Goal: Task Accomplishment & Management: Manage account settings

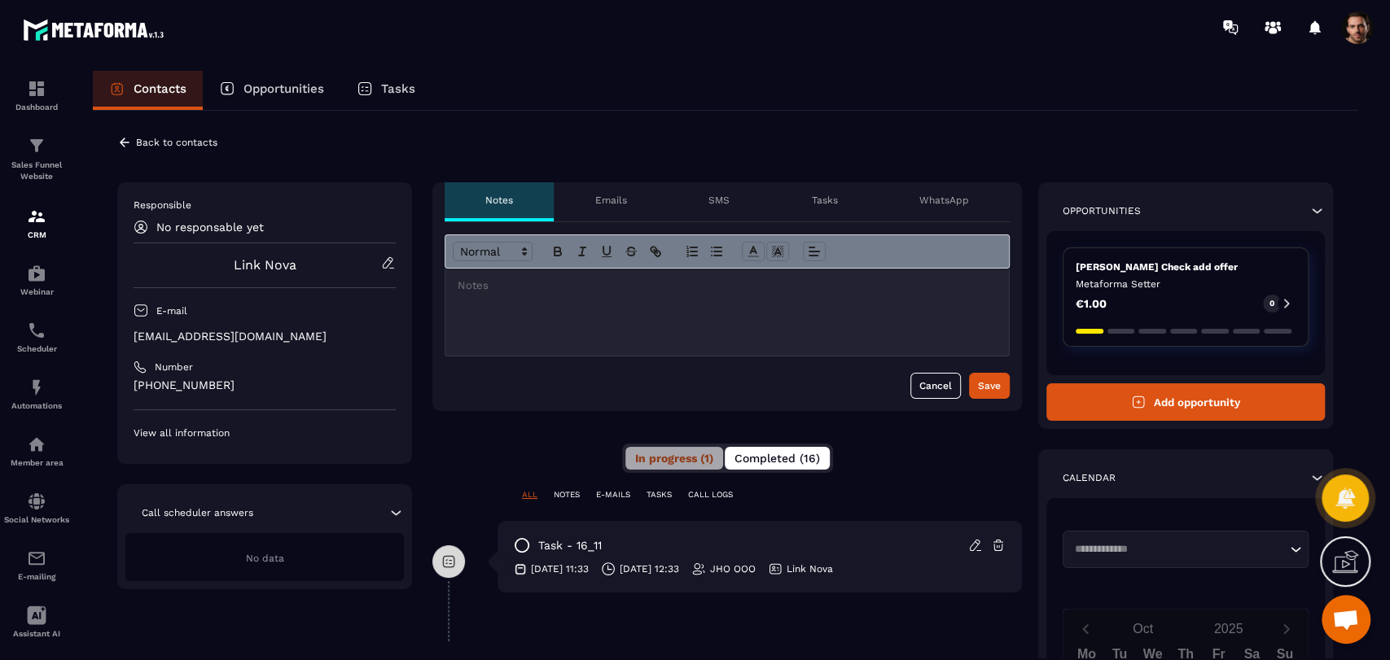
click at [803, 458] on span "Completed (16)" at bounding box center [776, 458] width 85 height 13
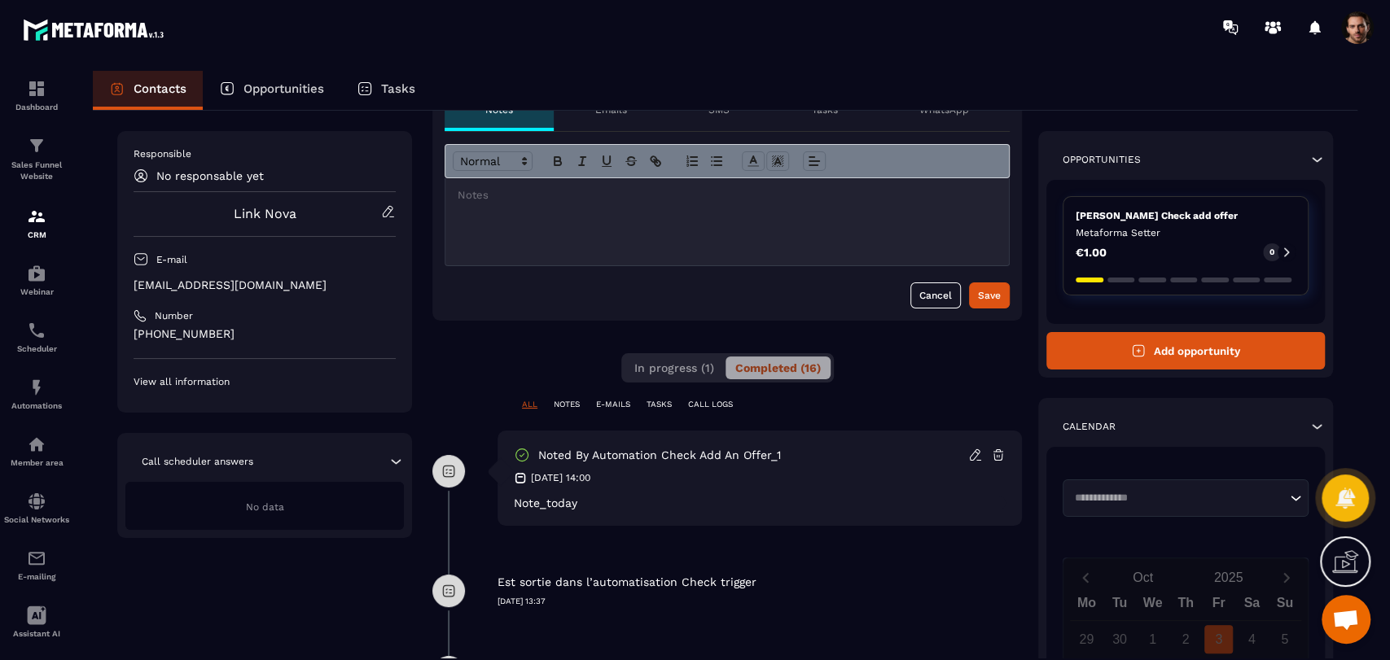
scroll to position [181, 0]
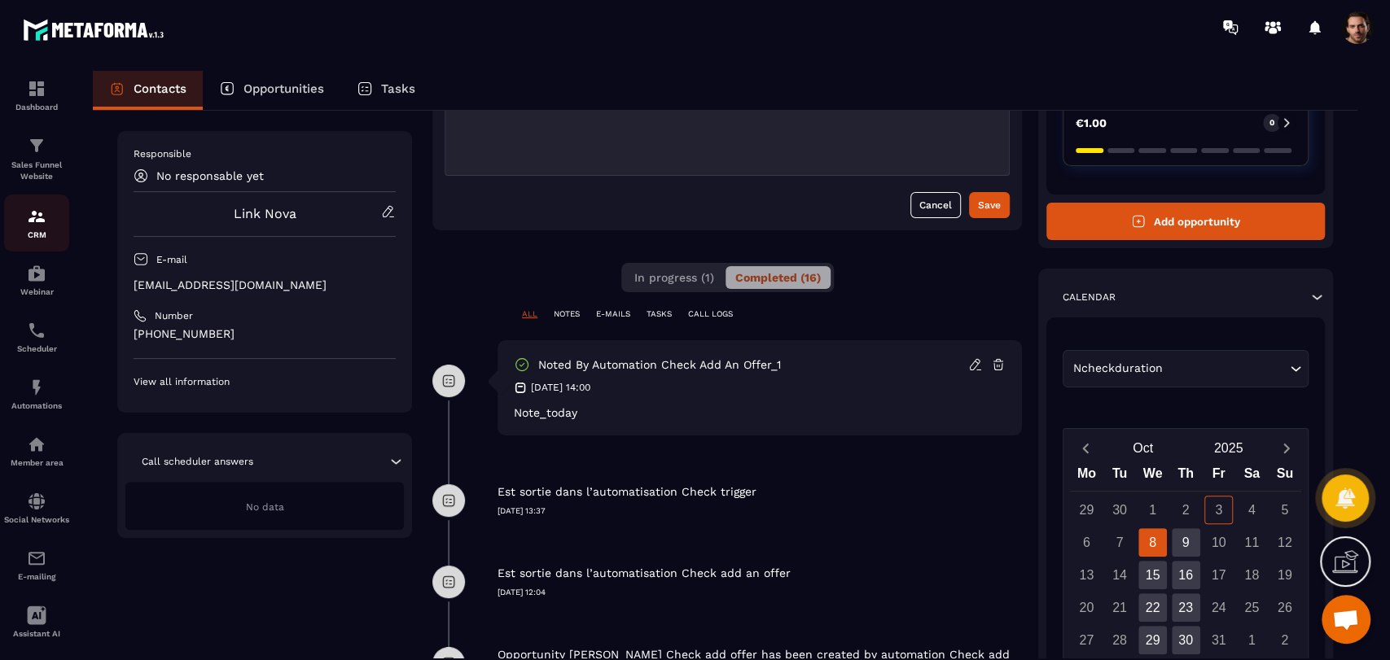
click at [32, 229] on div "CRM" at bounding box center [36, 223] width 65 height 33
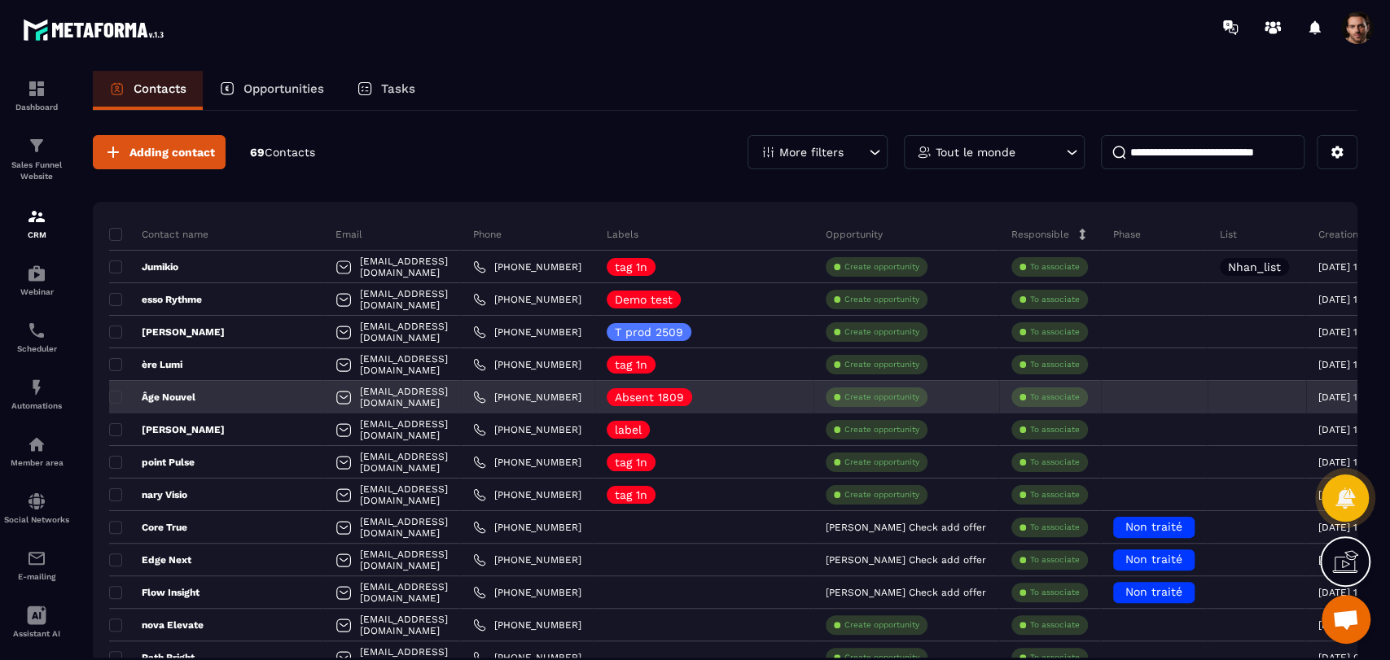
scroll to position [181, 0]
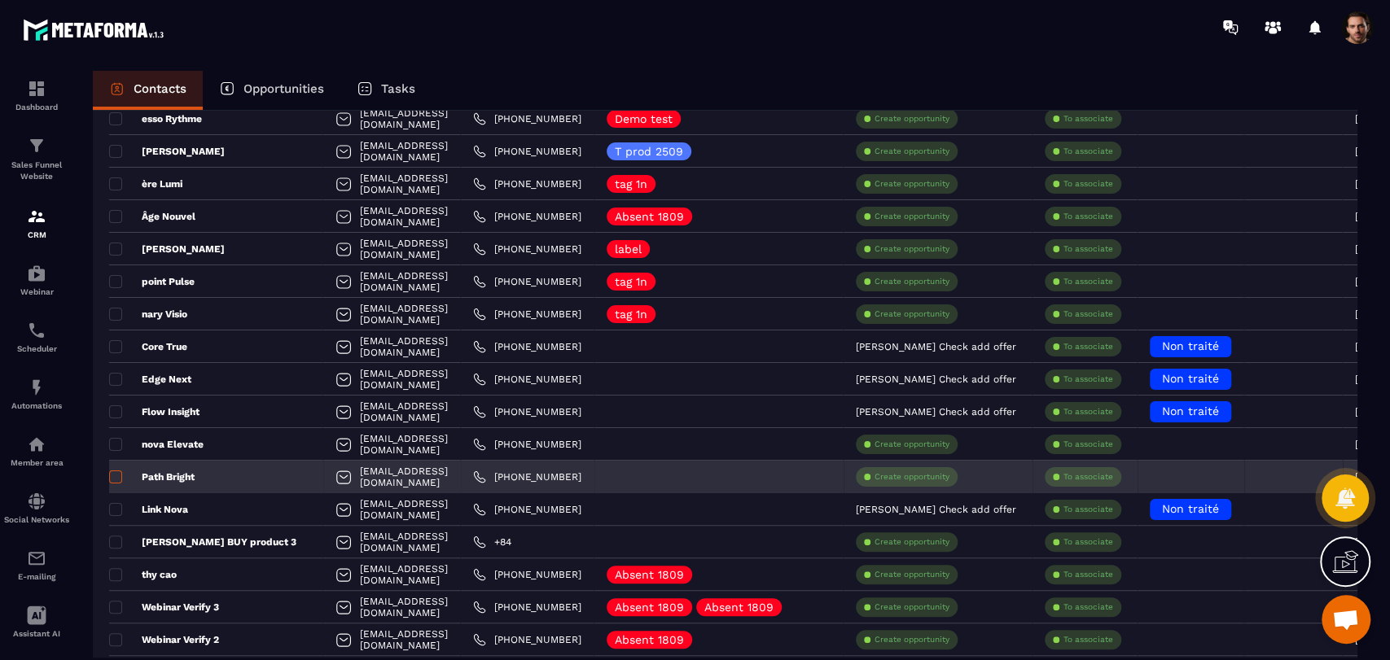
click at [111, 475] on span at bounding box center [115, 477] width 13 height 13
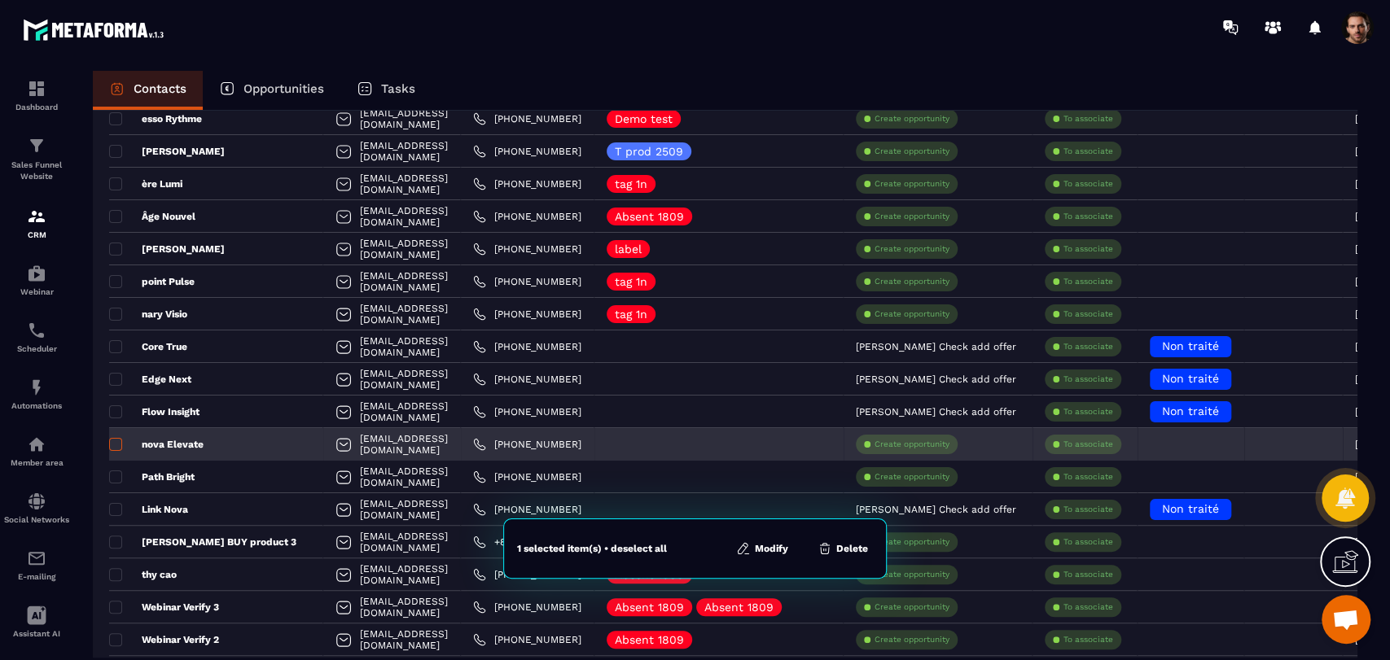
click at [112, 447] on span at bounding box center [115, 444] width 13 height 13
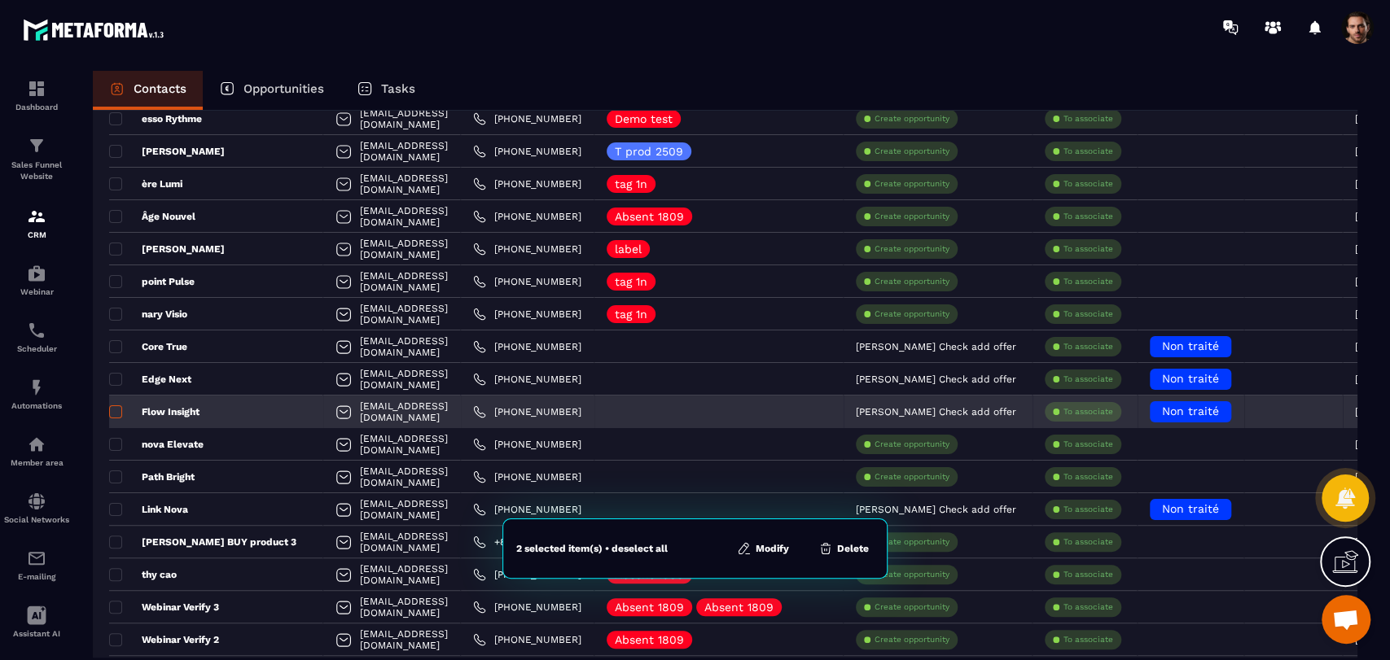
click at [112, 411] on span at bounding box center [115, 411] width 13 height 13
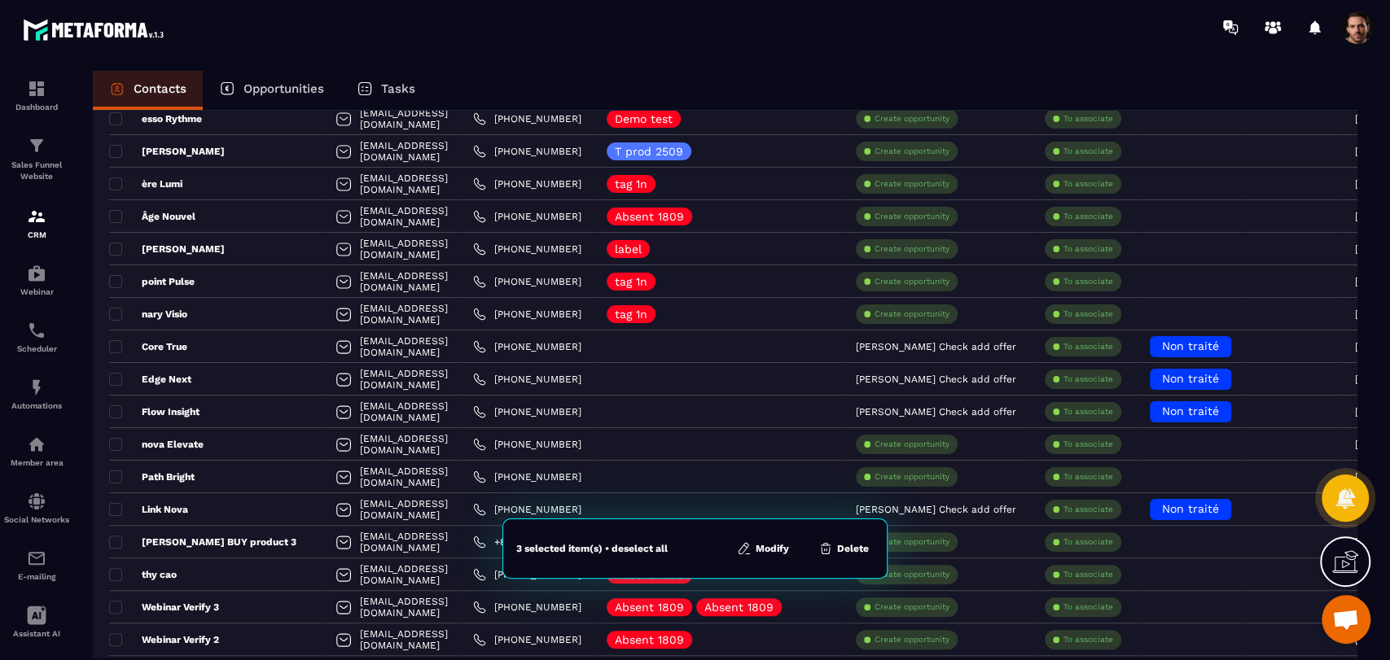
click at [758, 553] on button "Modify" at bounding box center [763, 549] width 62 height 16
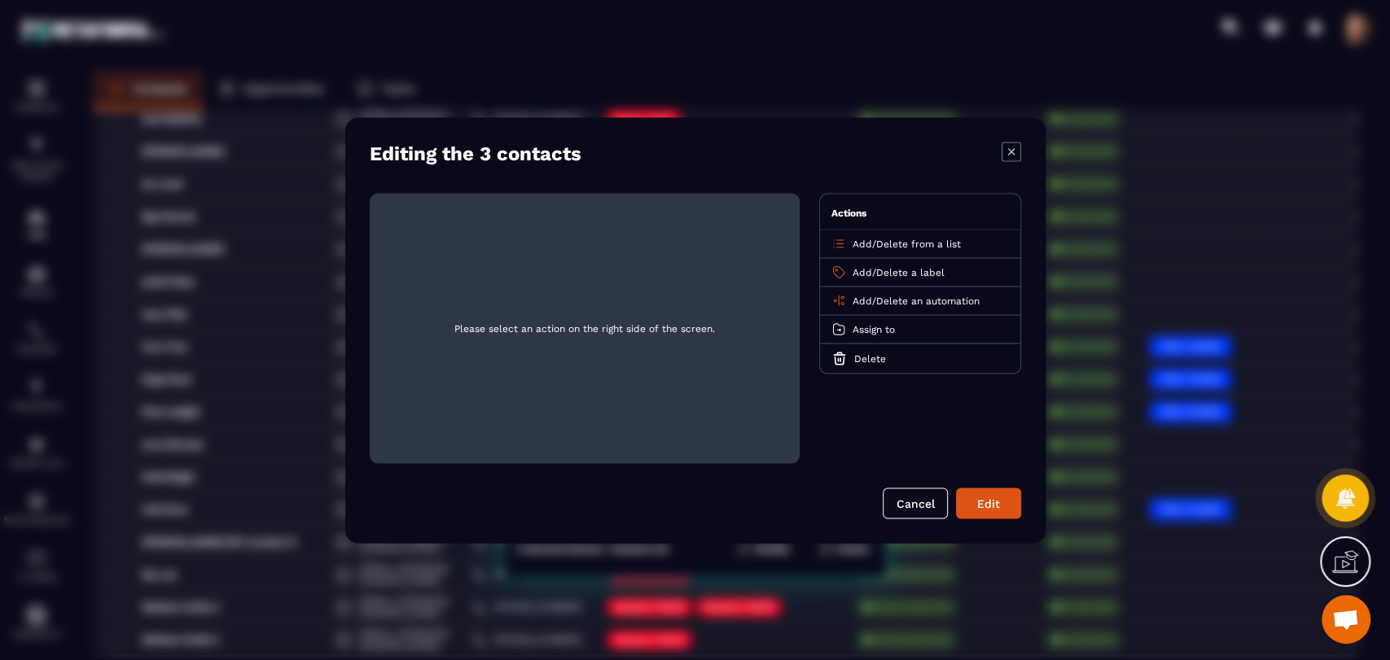
click at [859, 301] on span "Add" at bounding box center [862, 300] width 20 height 11
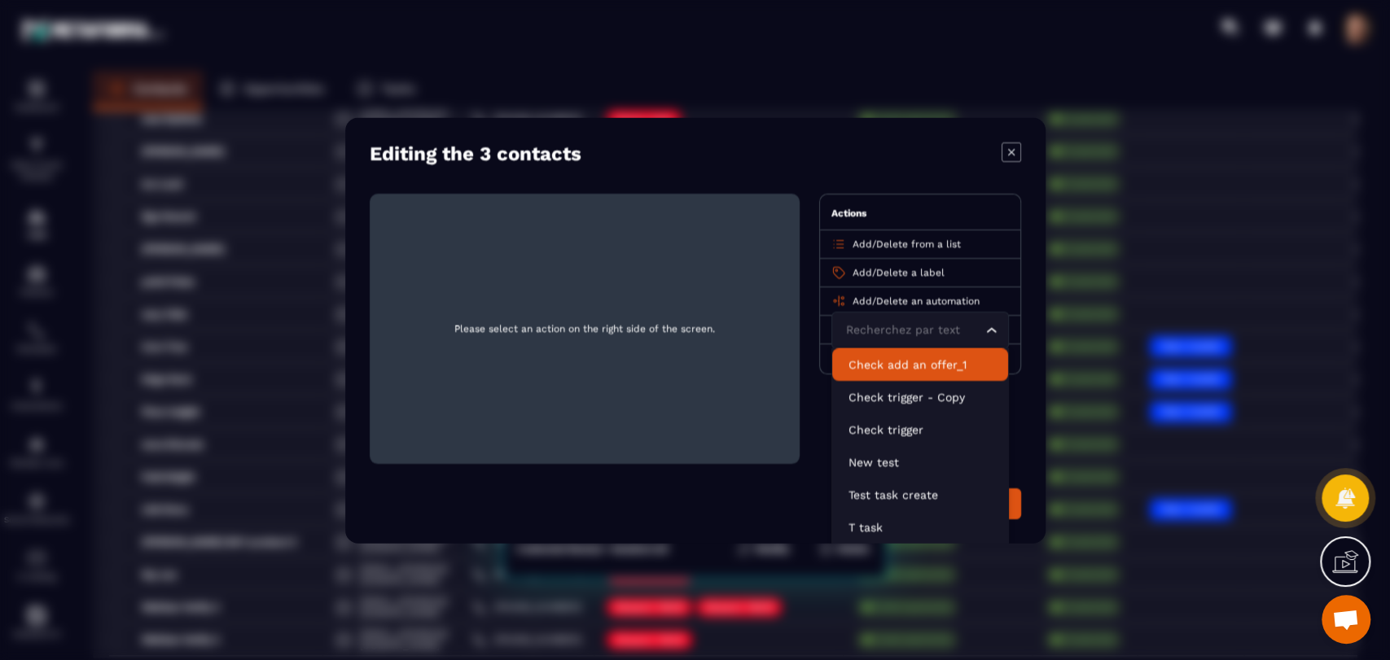
click at [905, 371] on p "Check add an offer_1" at bounding box center [919, 364] width 143 height 16
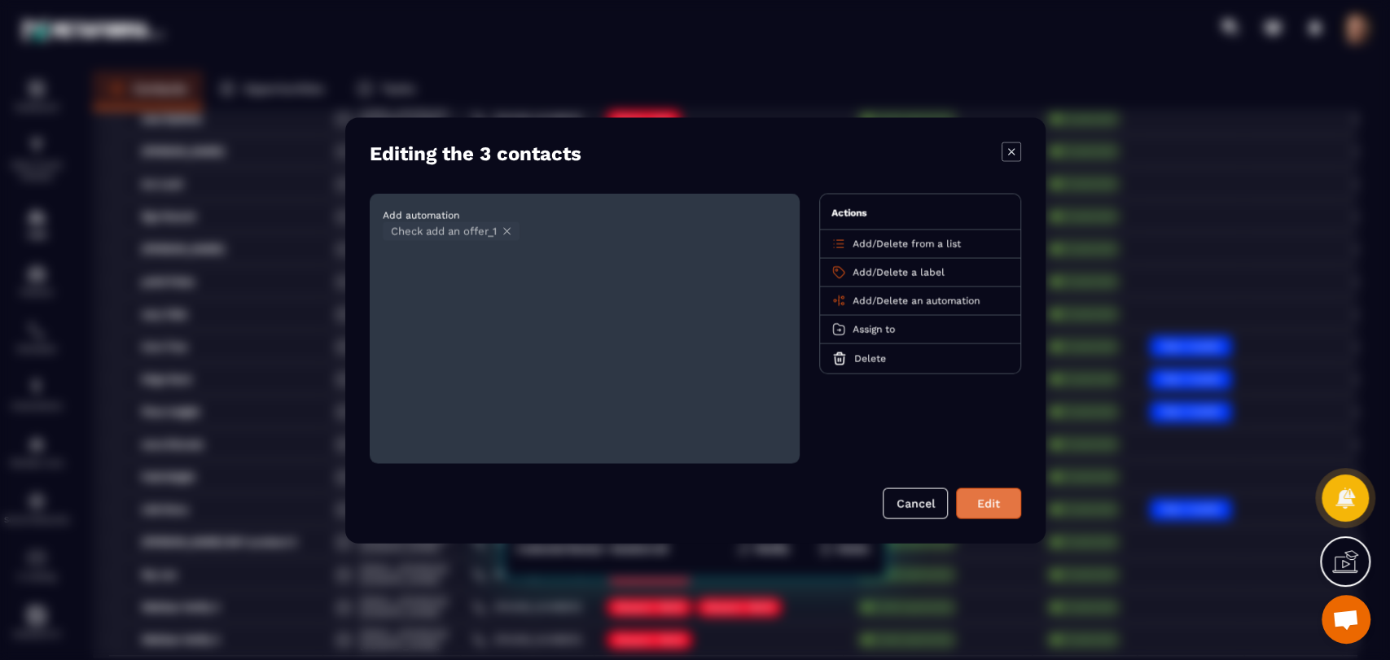
click at [985, 508] on button "Edit" at bounding box center [988, 503] width 65 height 31
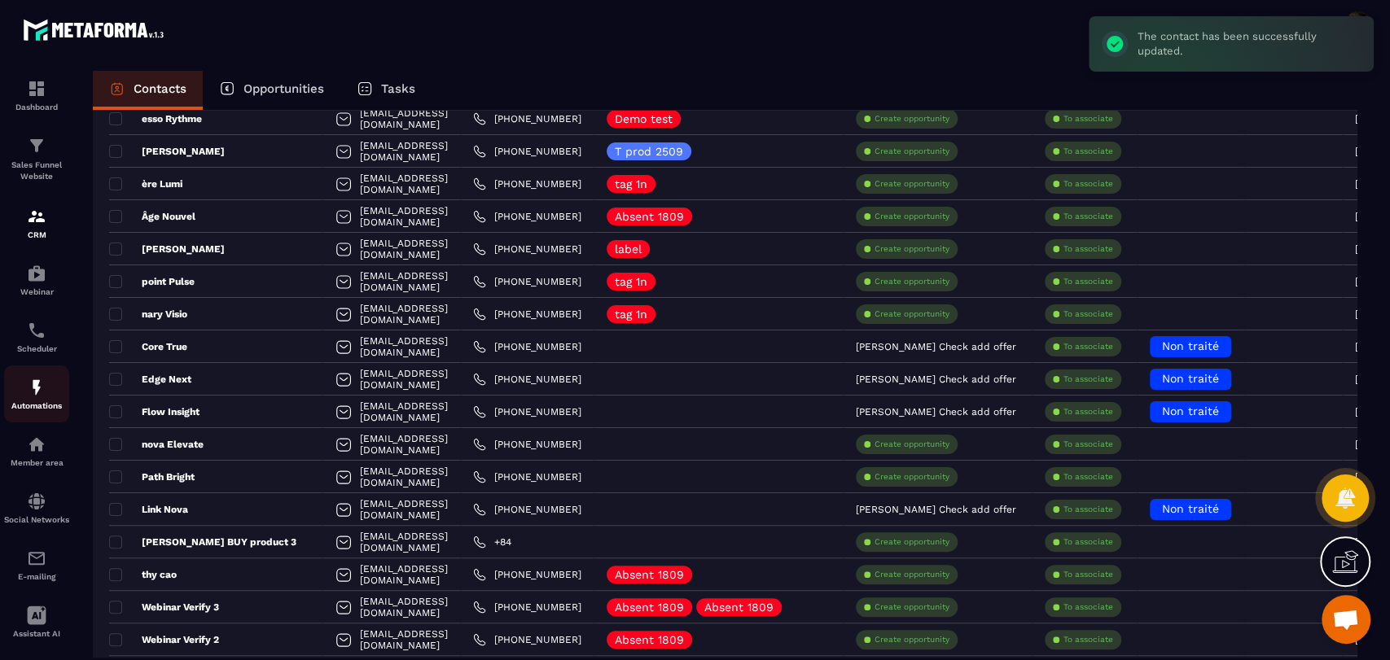
click at [38, 389] on img at bounding box center [37, 388] width 20 height 20
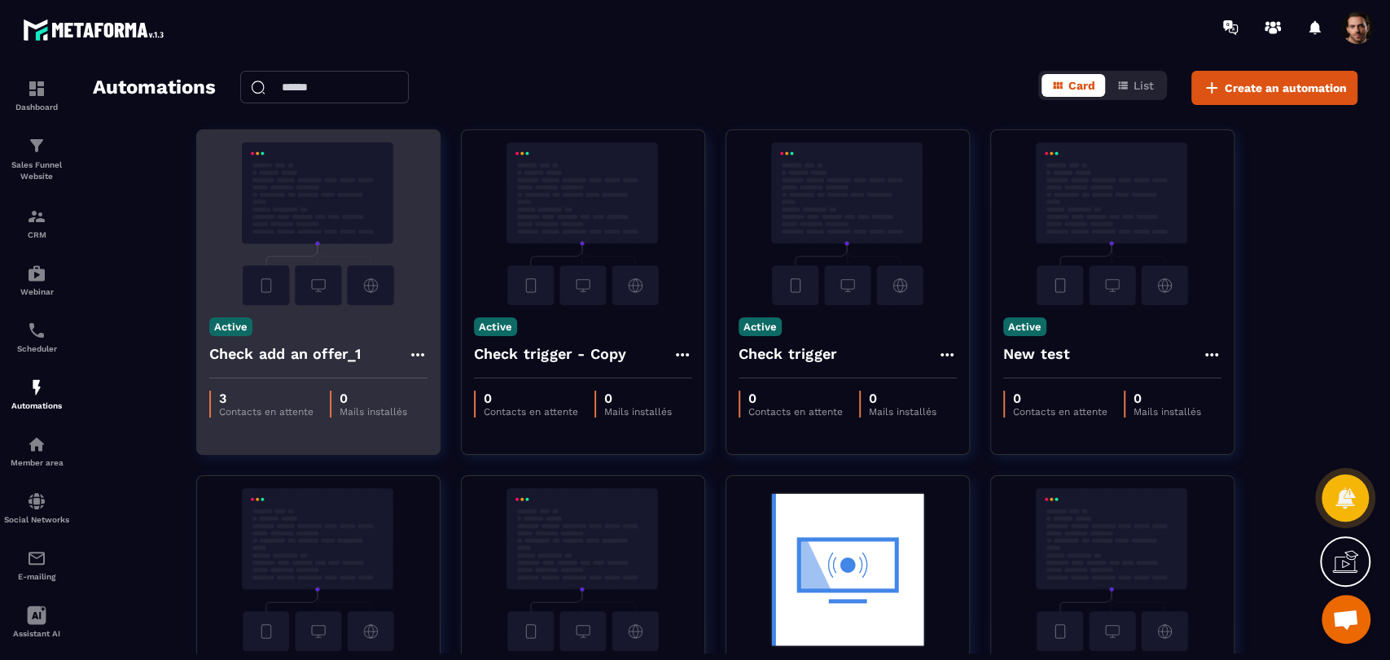
click at [406, 356] on div "Check add an offer_1" at bounding box center [318, 358] width 218 height 39
click at [408, 356] on icon at bounding box center [418, 355] width 20 height 20
click at [436, 396] on icon at bounding box center [431, 391] width 15 height 15
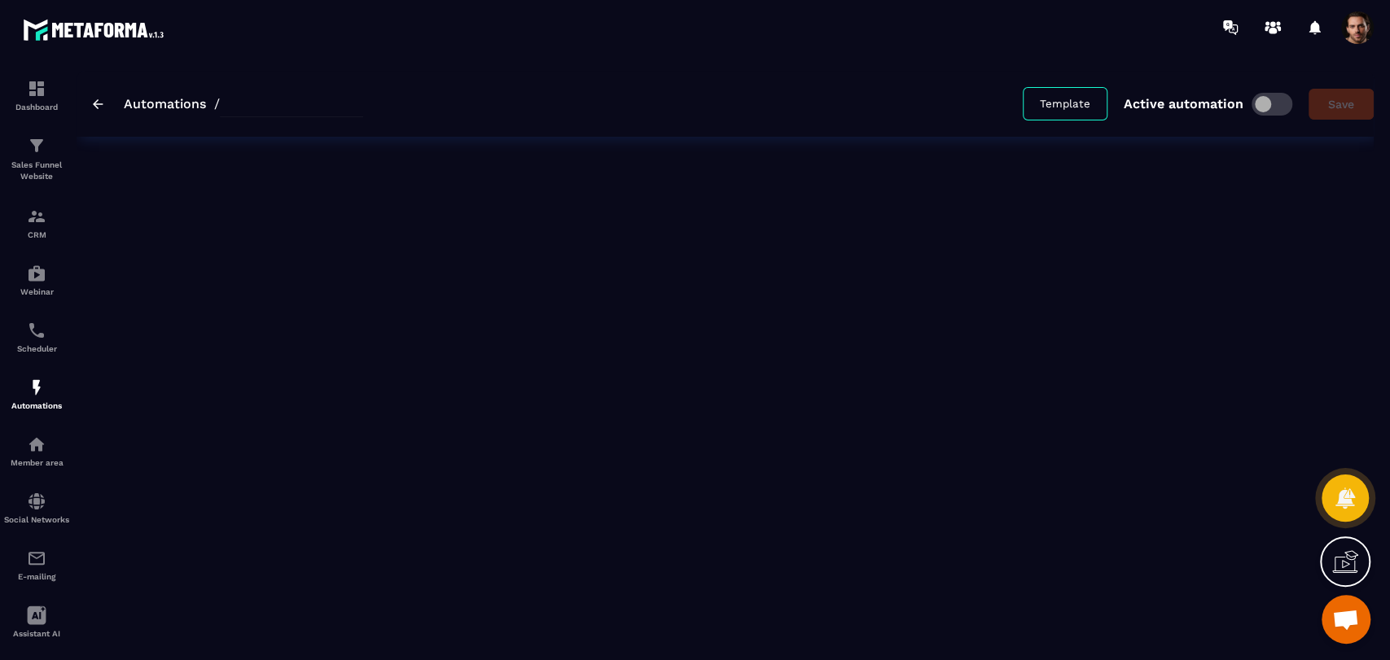
type input "**********"
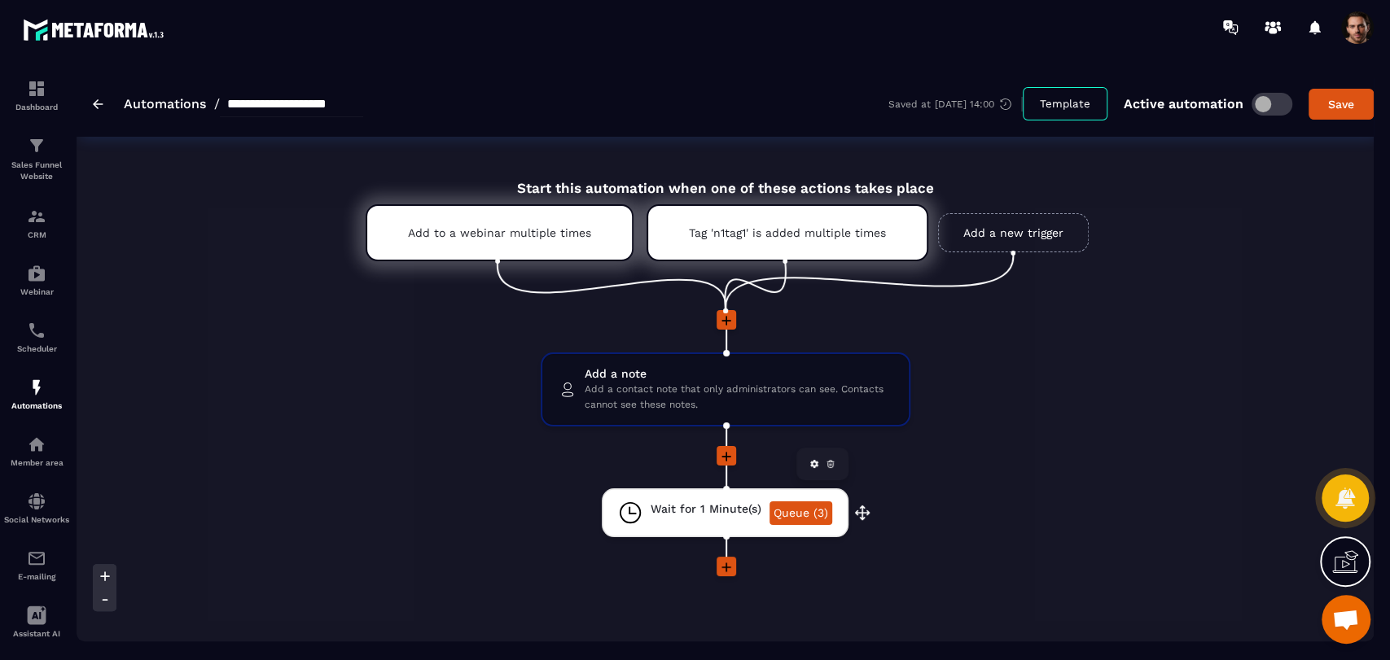
click at [794, 517] on link "Queue (3)" at bounding box center [800, 513] width 63 height 24
click at [788, 505] on link "Queue (3)" at bounding box center [800, 513] width 63 height 24
click at [819, 510] on link "Queue (3)" at bounding box center [800, 513] width 63 height 24
